Goal: Transaction & Acquisition: Purchase product/service

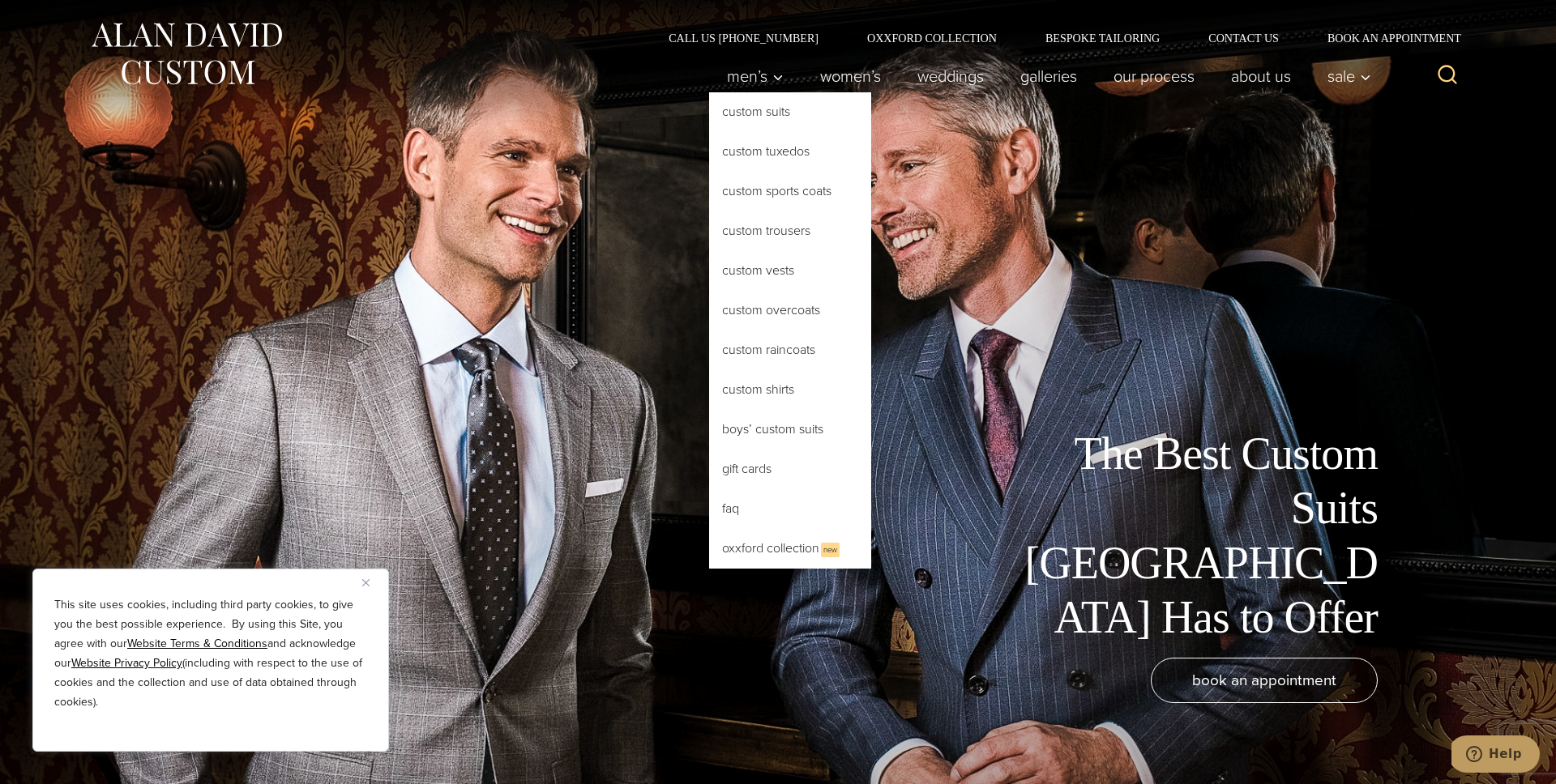
click at [751, 115] on link "Custom Suits" at bounding box center [790, 111] width 162 height 39
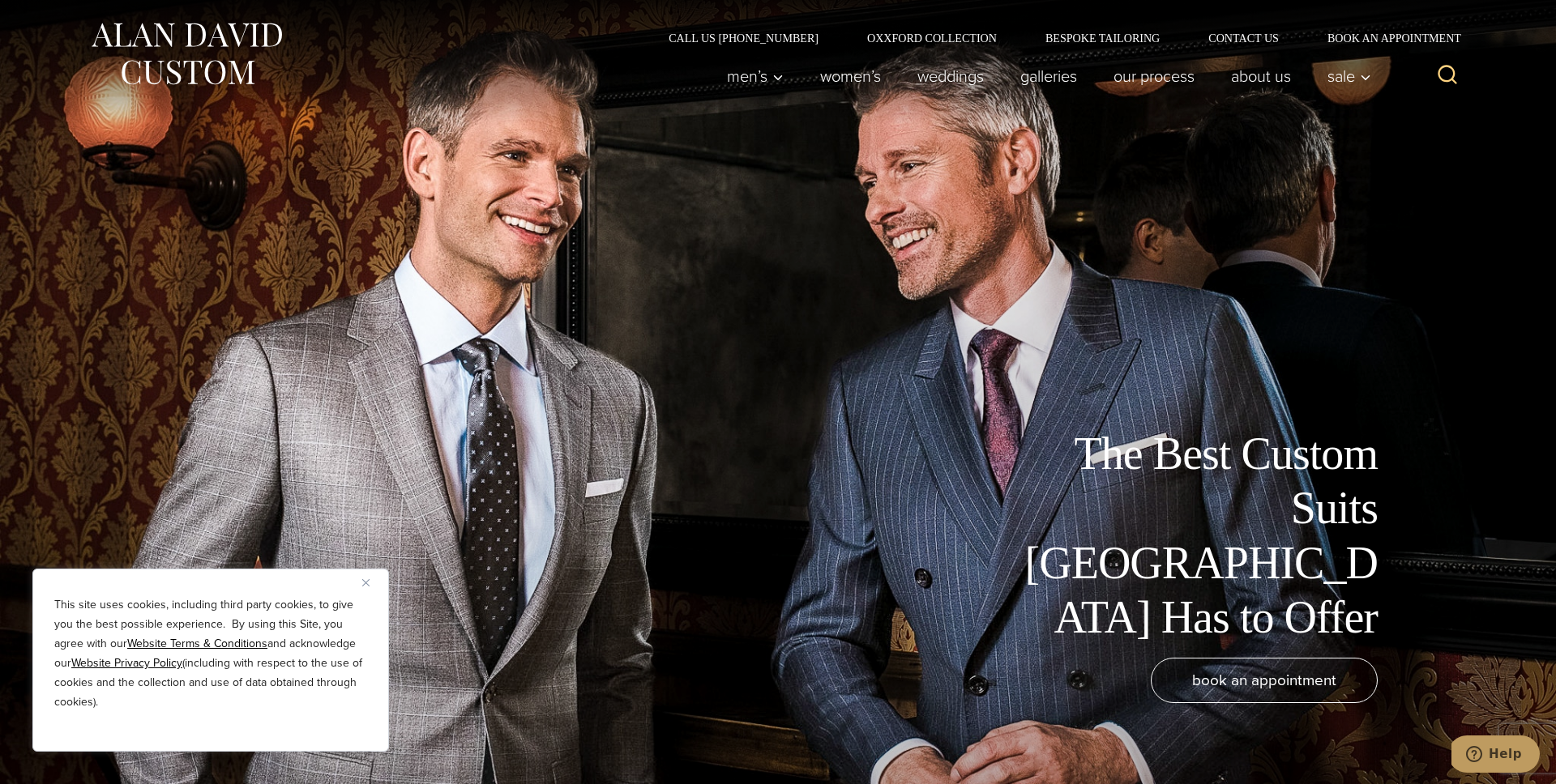
click at [367, 584] on img "Close" at bounding box center [366, 583] width 8 height 8
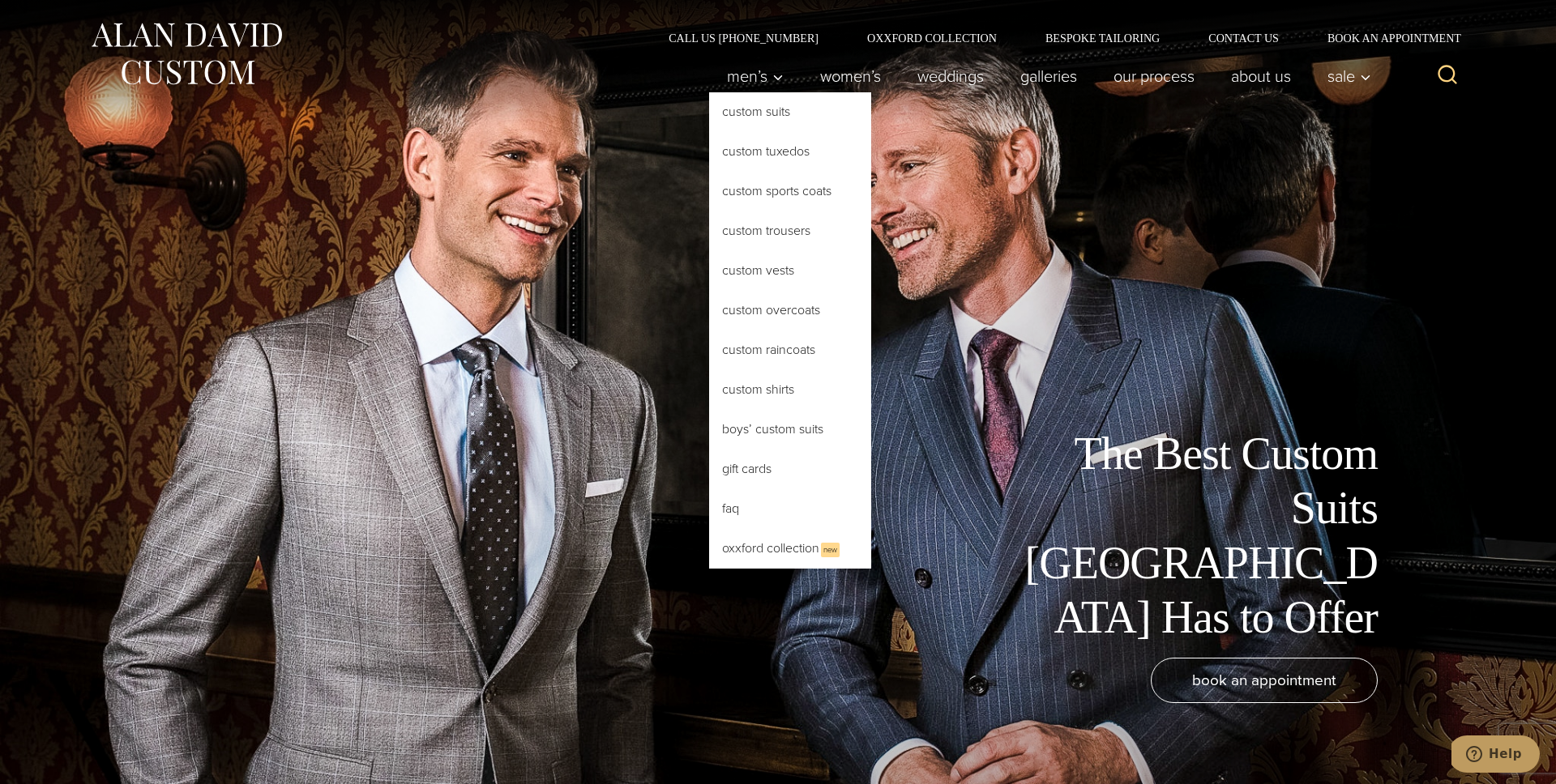
click at [729, 111] on link "Custom Suits" at bounding box center [790, 111] width 162 height 39
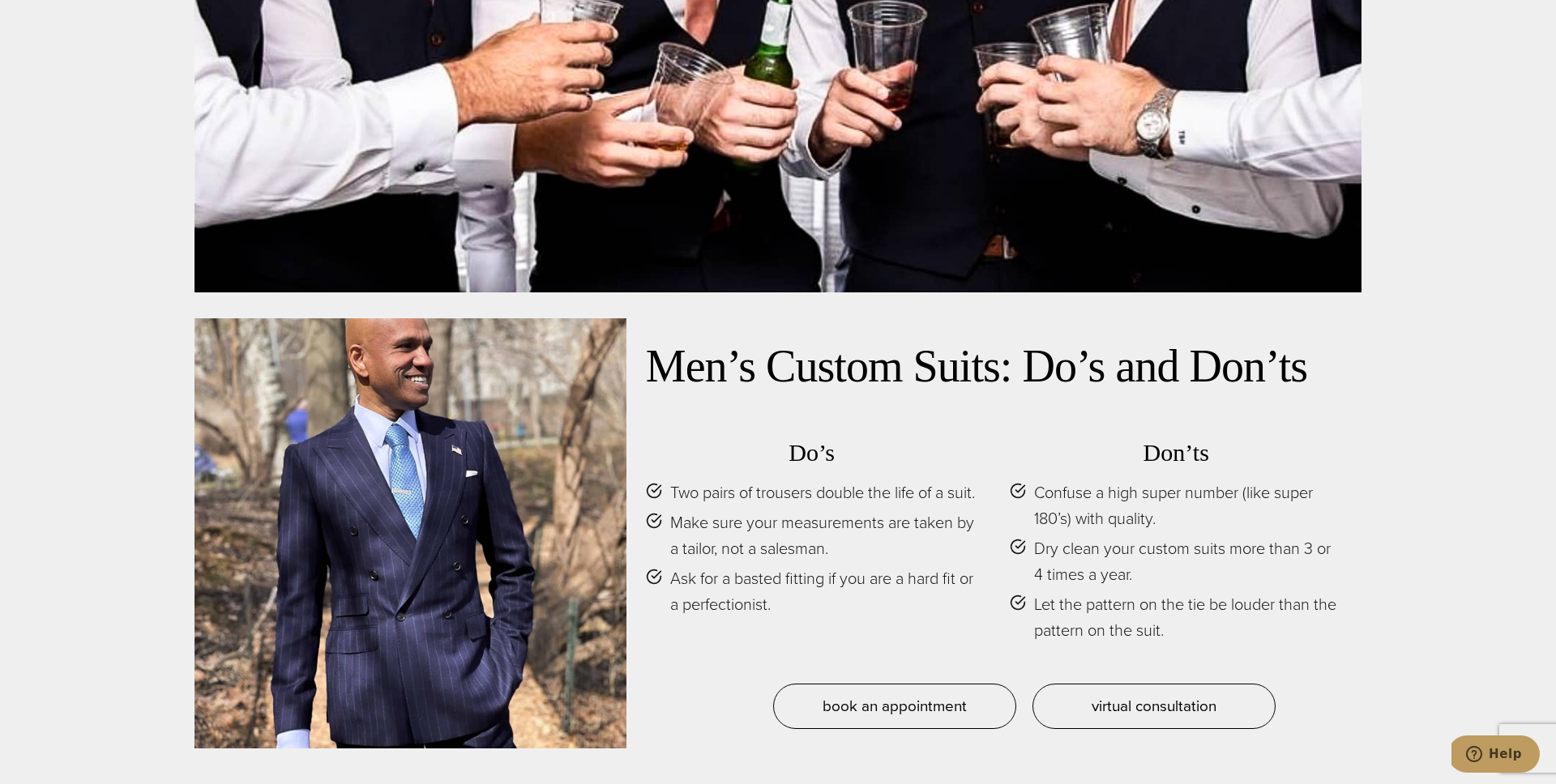
scroll to position [8042, 0]
